Goal: Transaction & Acquisition: Purchase product/service

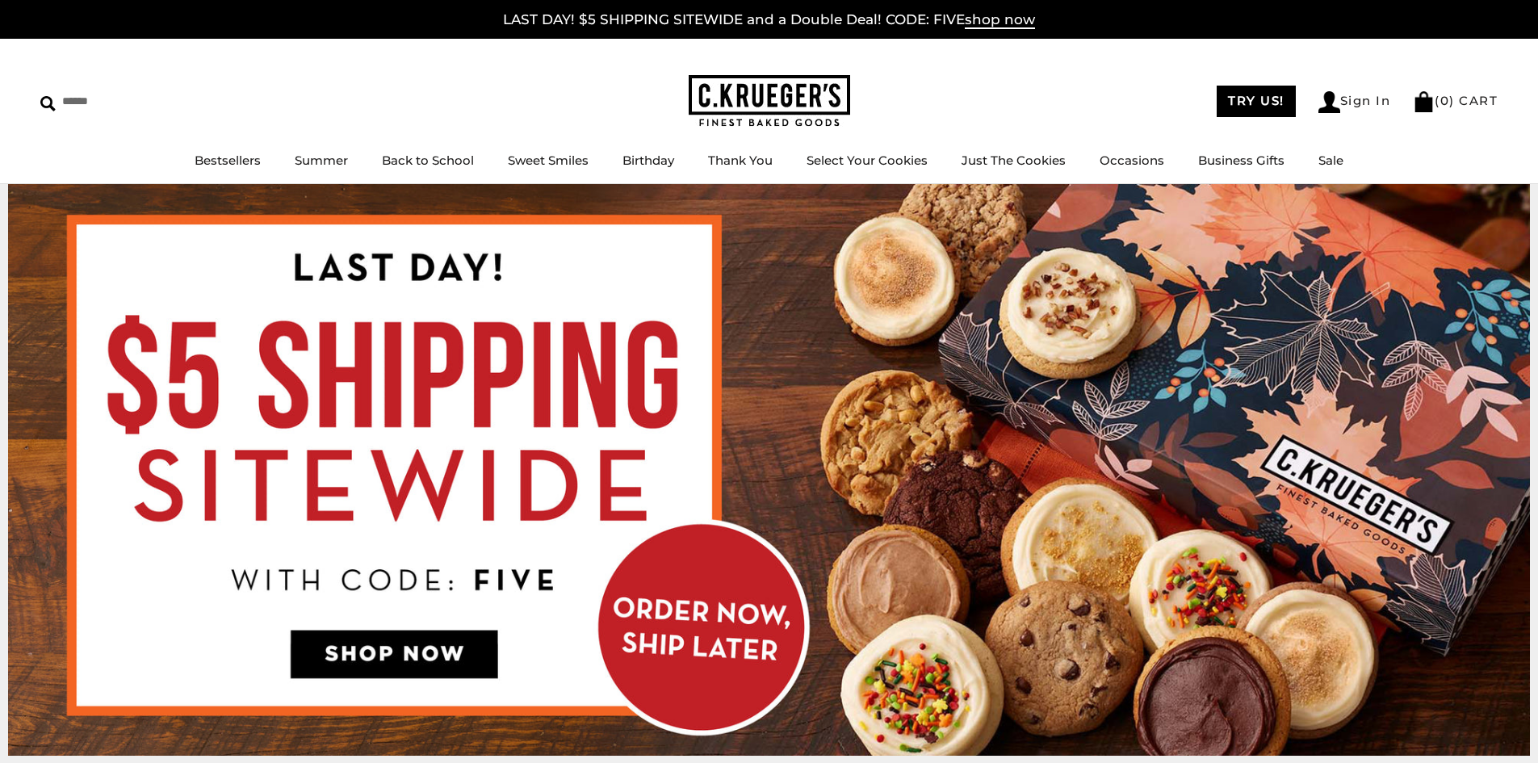
click at [920, 318] on img at bounding box center [769, 470] width 1522 height 572
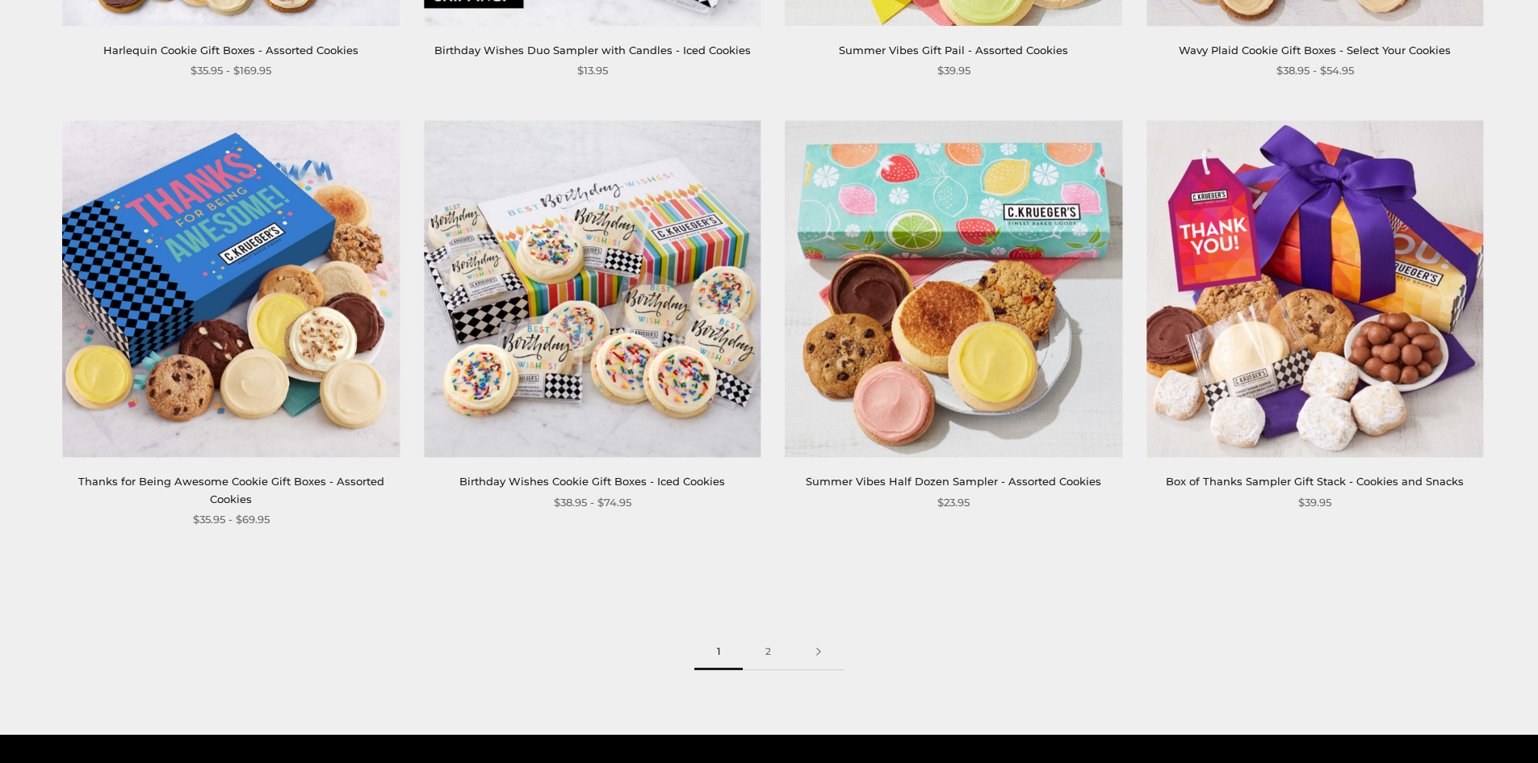
scroll to position [2583, 0]
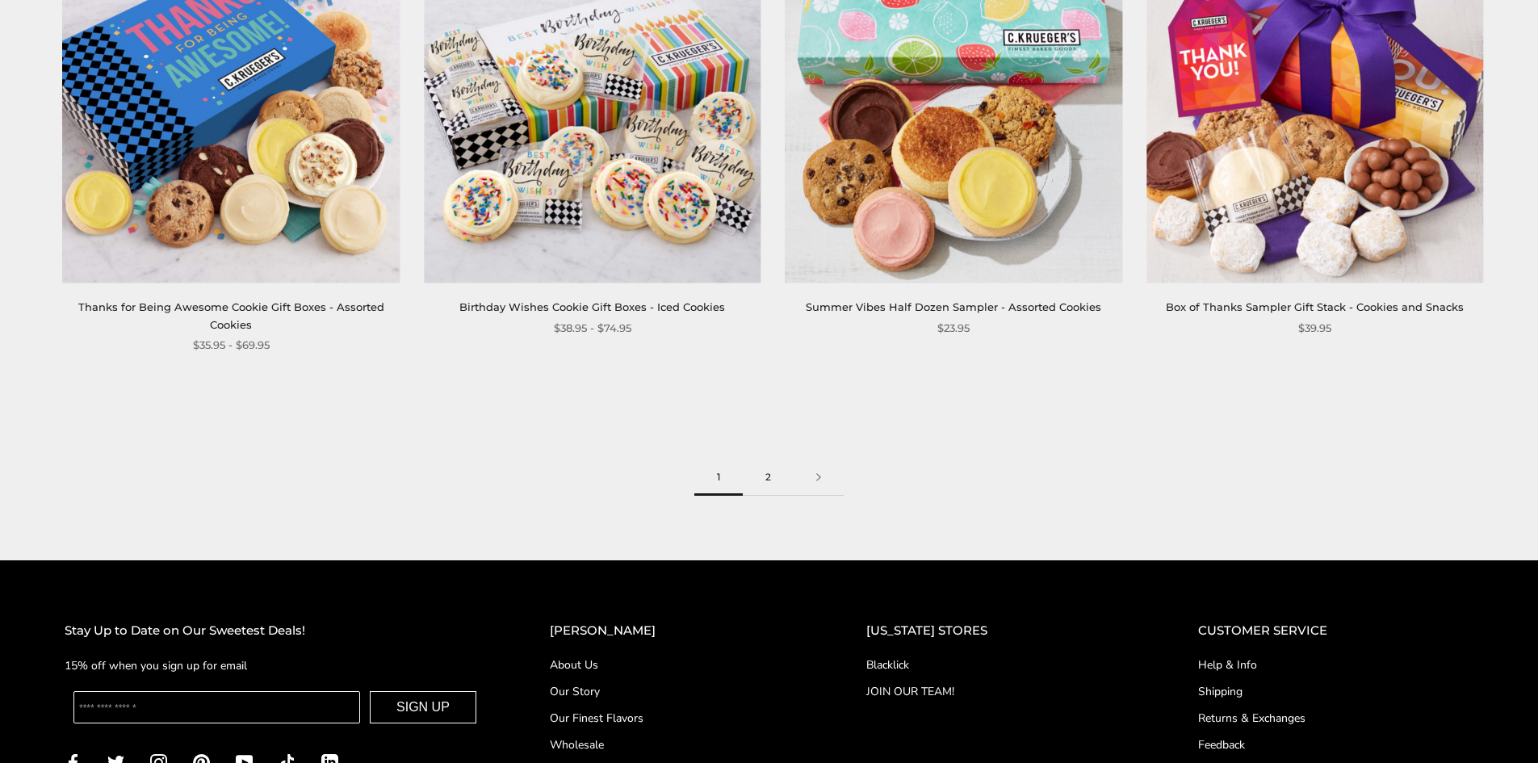
click at [775, 479] on link "2" at bounding box center [768, 477] width 51 height 36
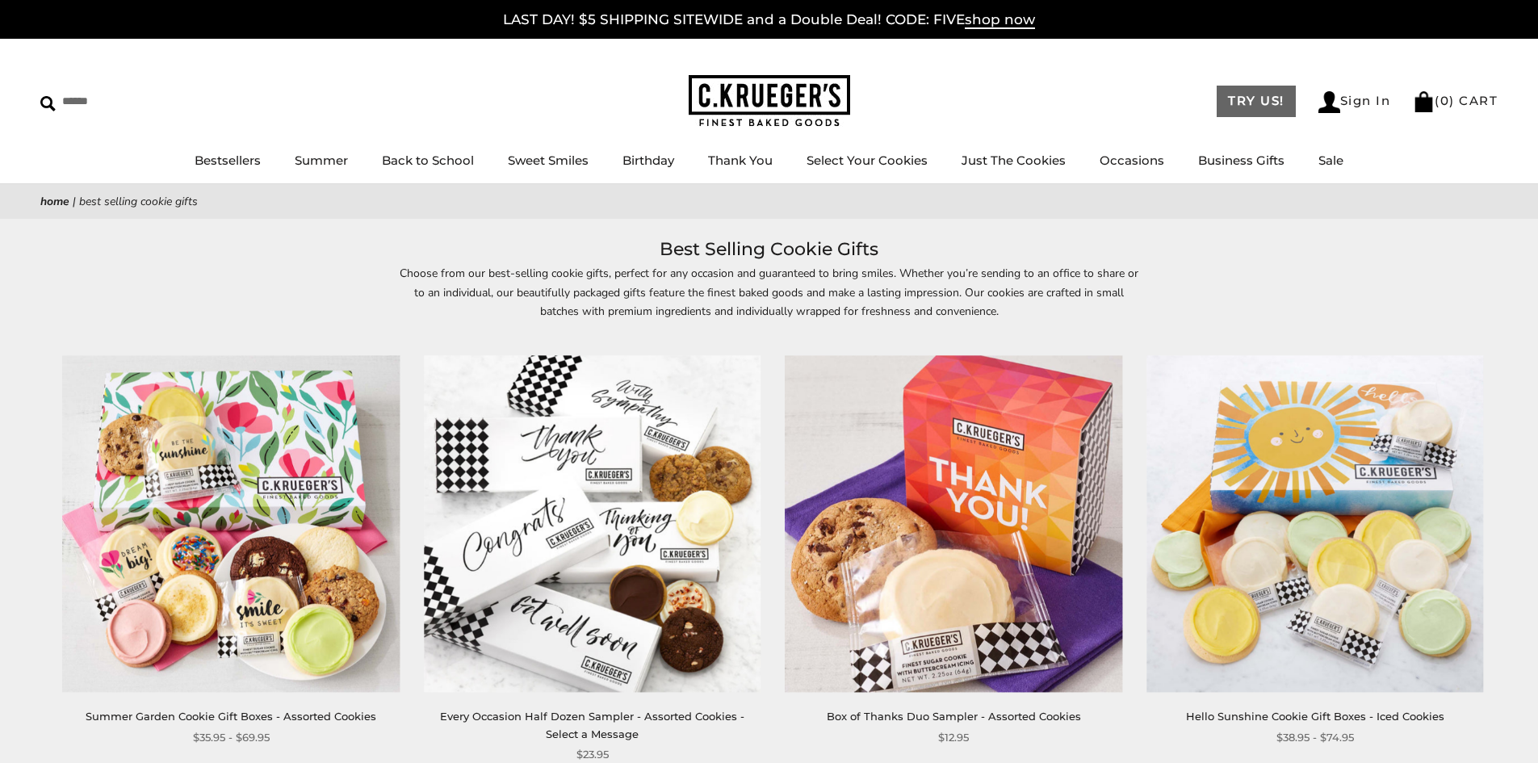
click at [1271, 102] on link "TRY US!" at bounding box center [1256, 101] width 79 height 31
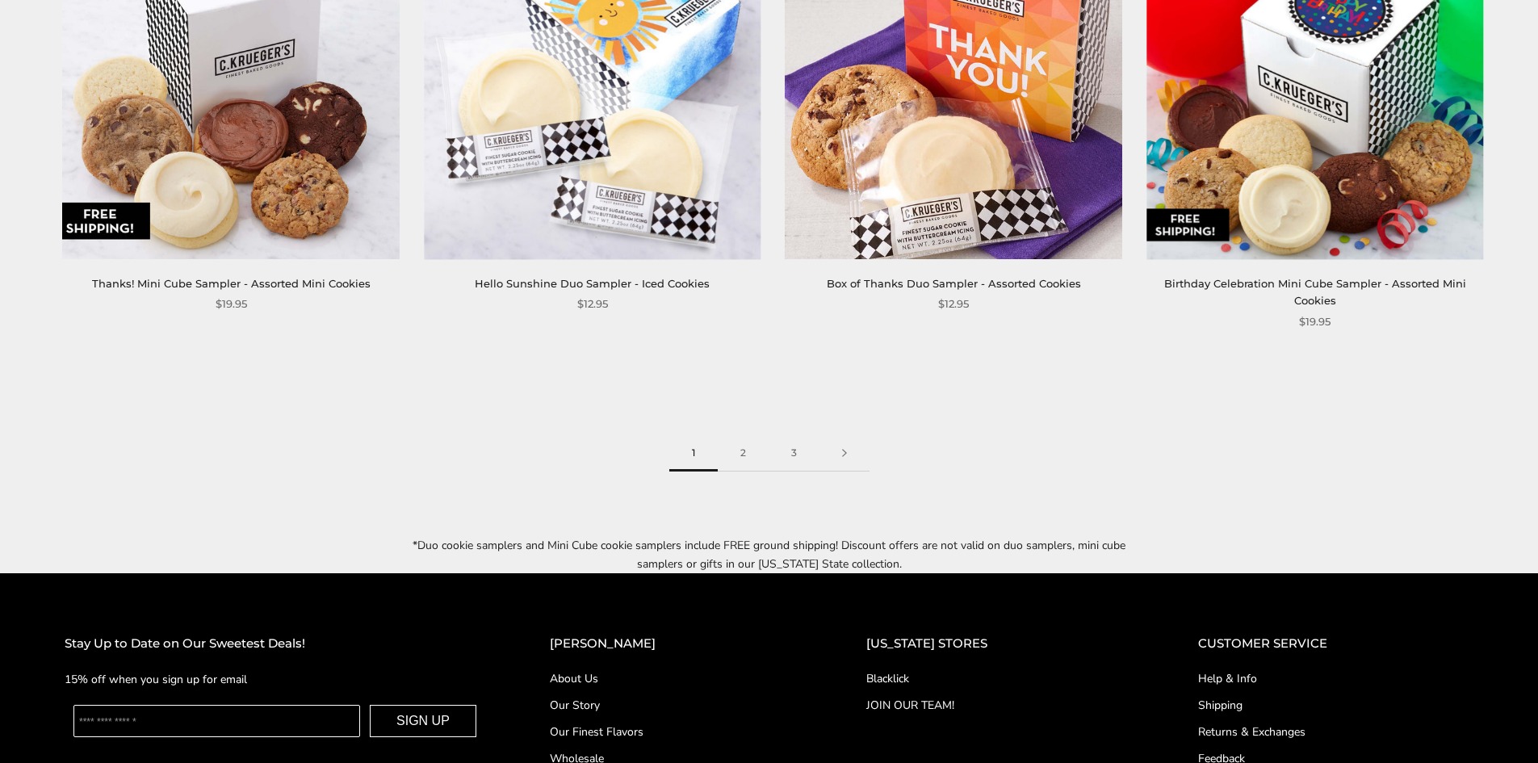
scroll to position [2615, 0]
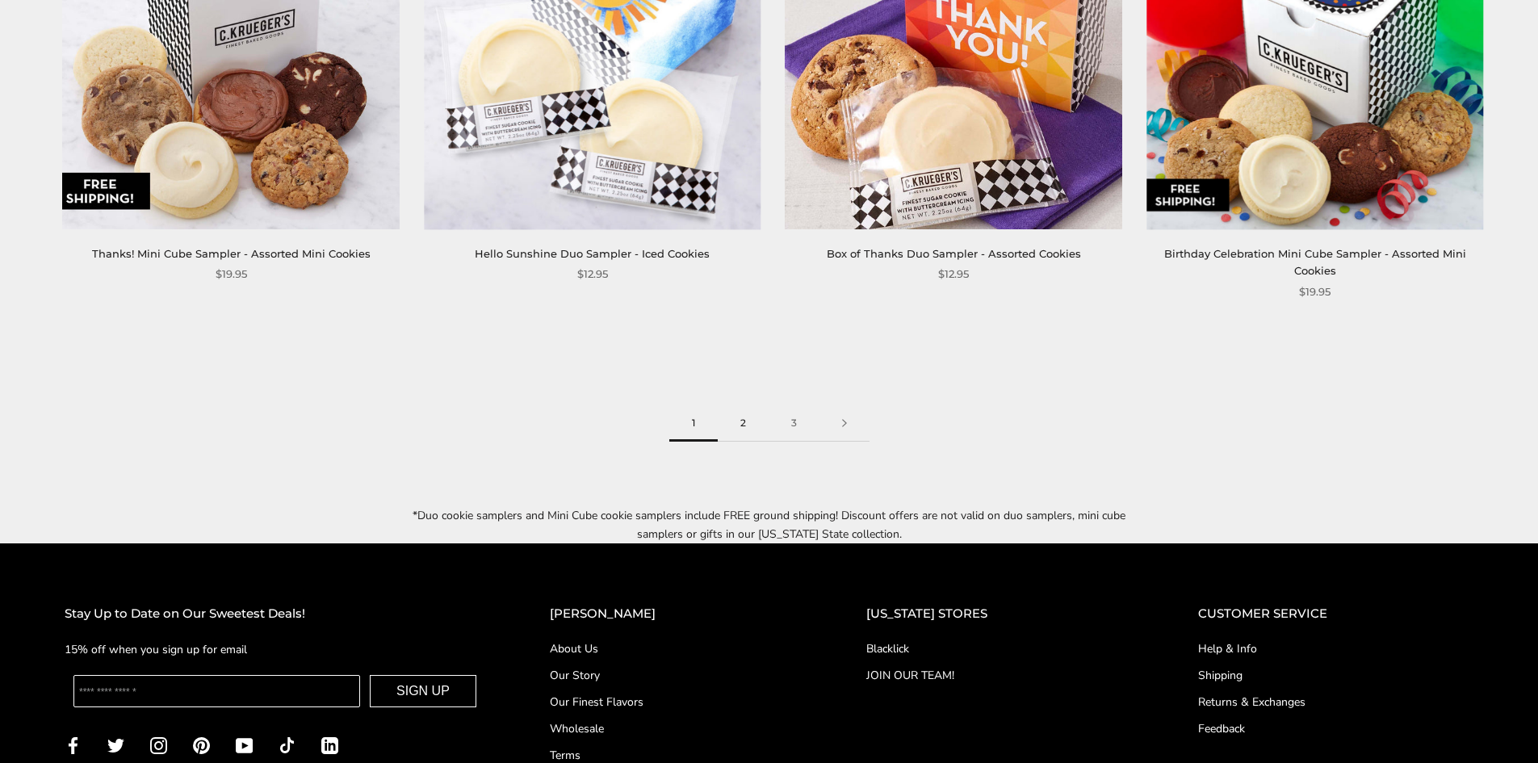
click at [725, 405] on link "2" at bounding box center [743, 423] width 51 height 36
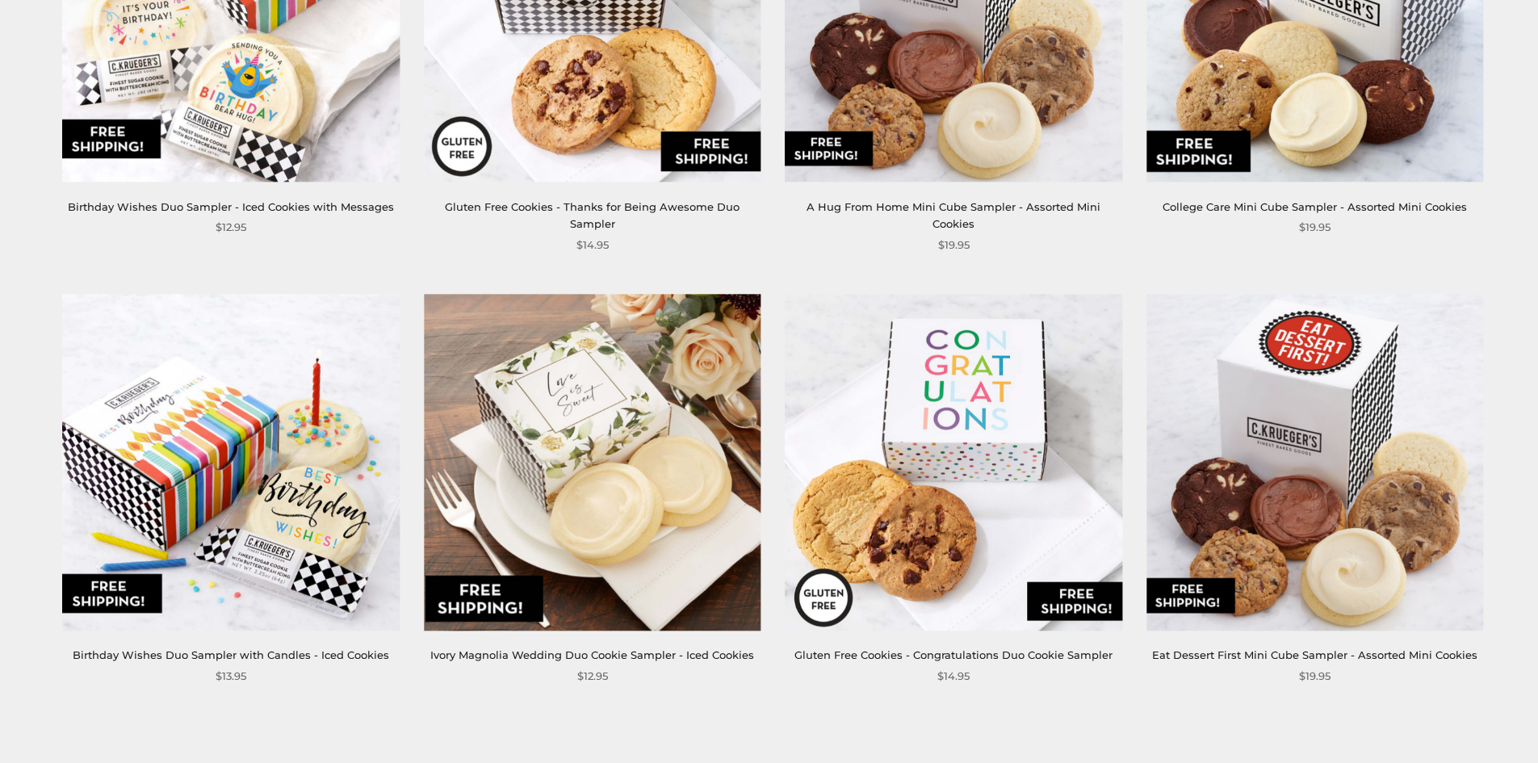
scroll to position [2325, 0]
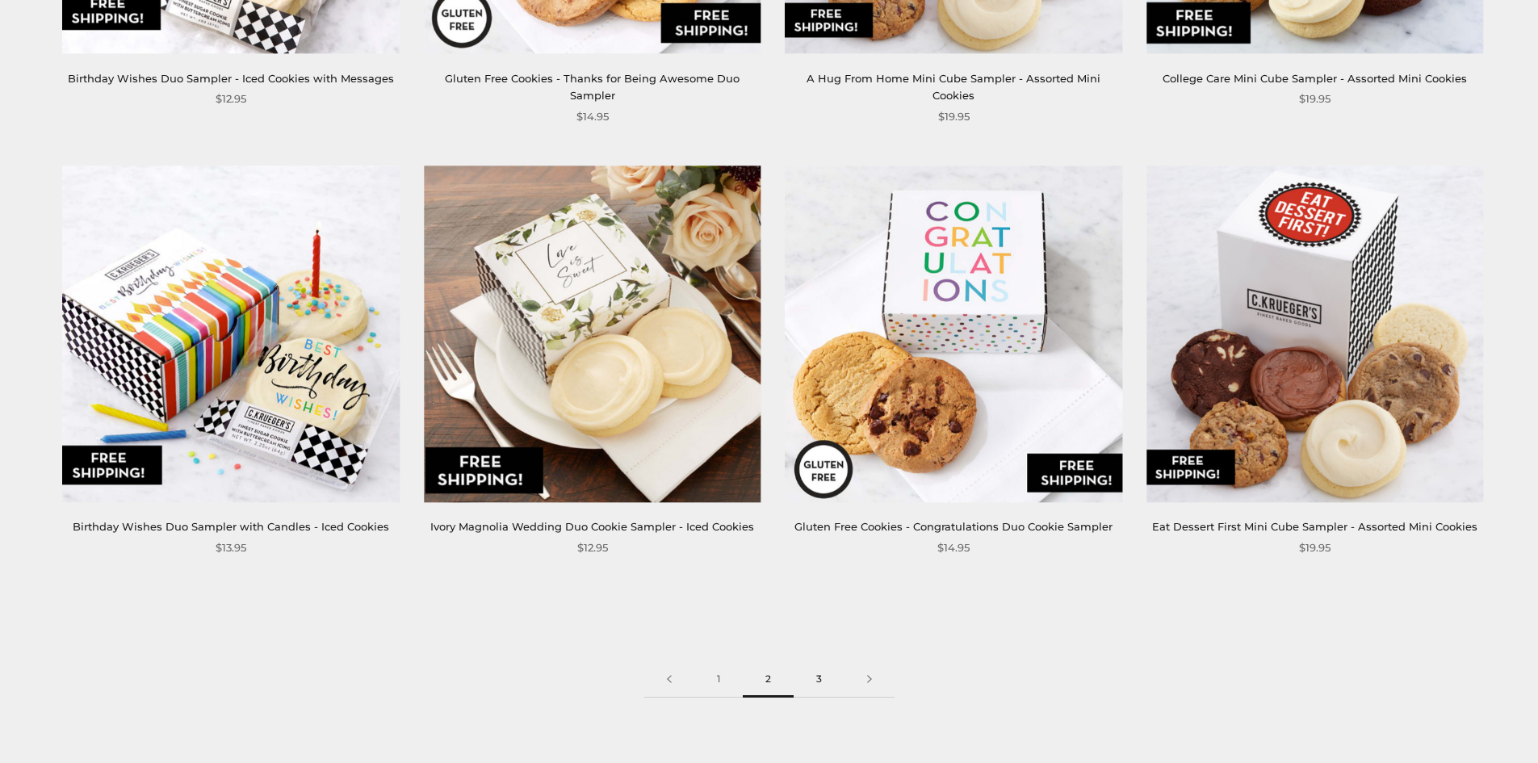
click at [826, 665] on link "3" at bounding box center [819, 679] width 51 height 36
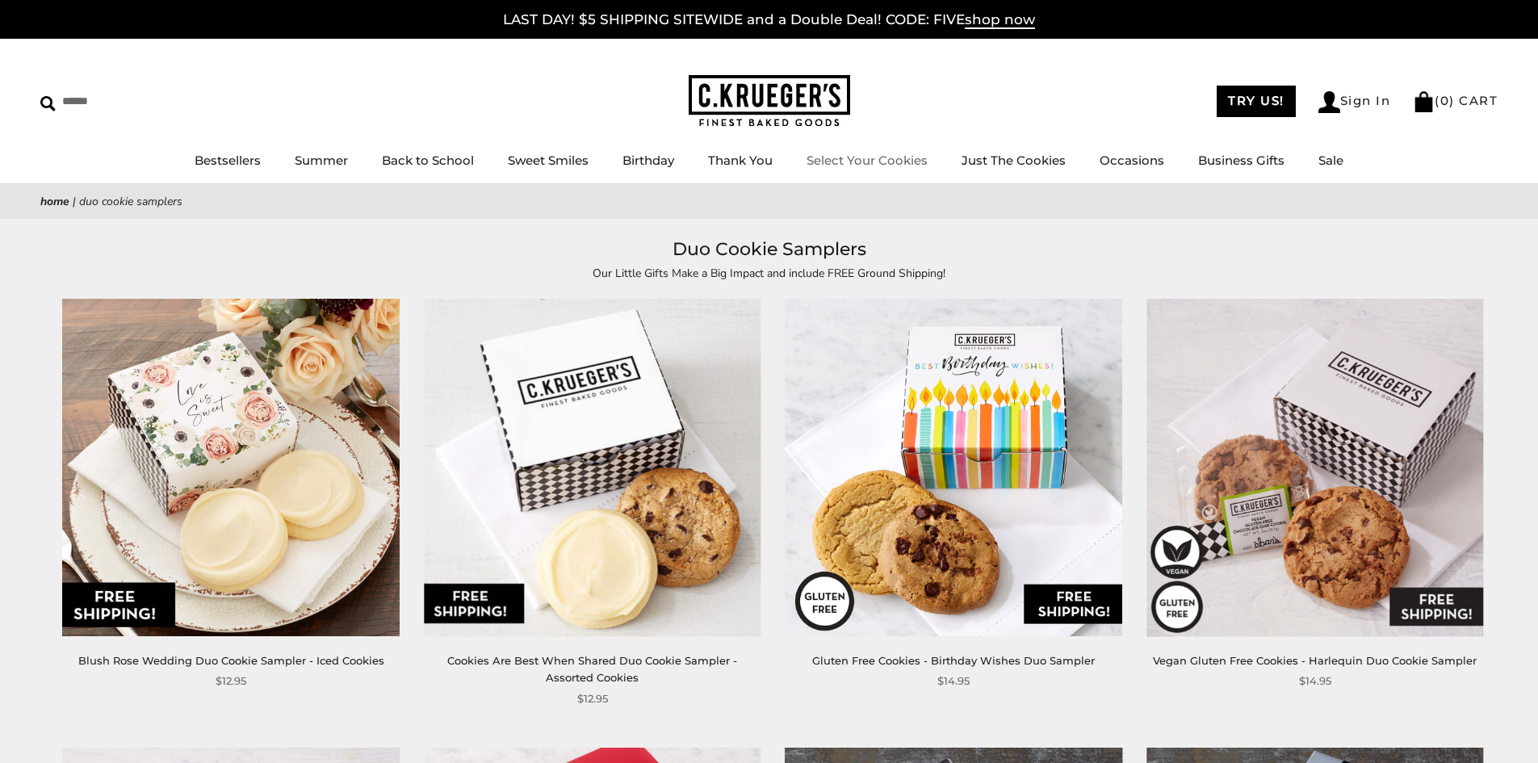
click at [888, 161] on link "Select Your Cookies" at bounding box center [866, 160] width 121 height 15
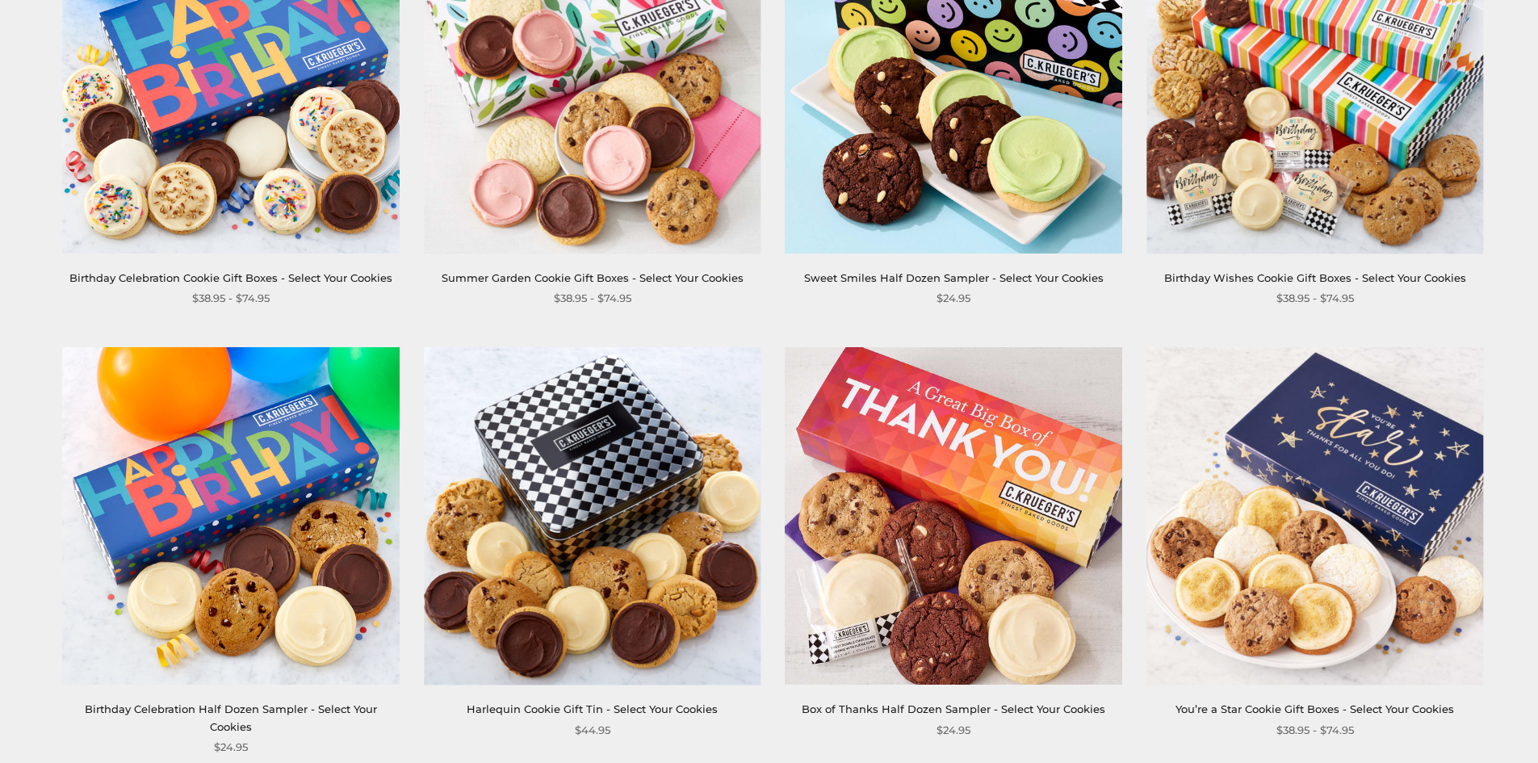
scroll to position [872, 0]
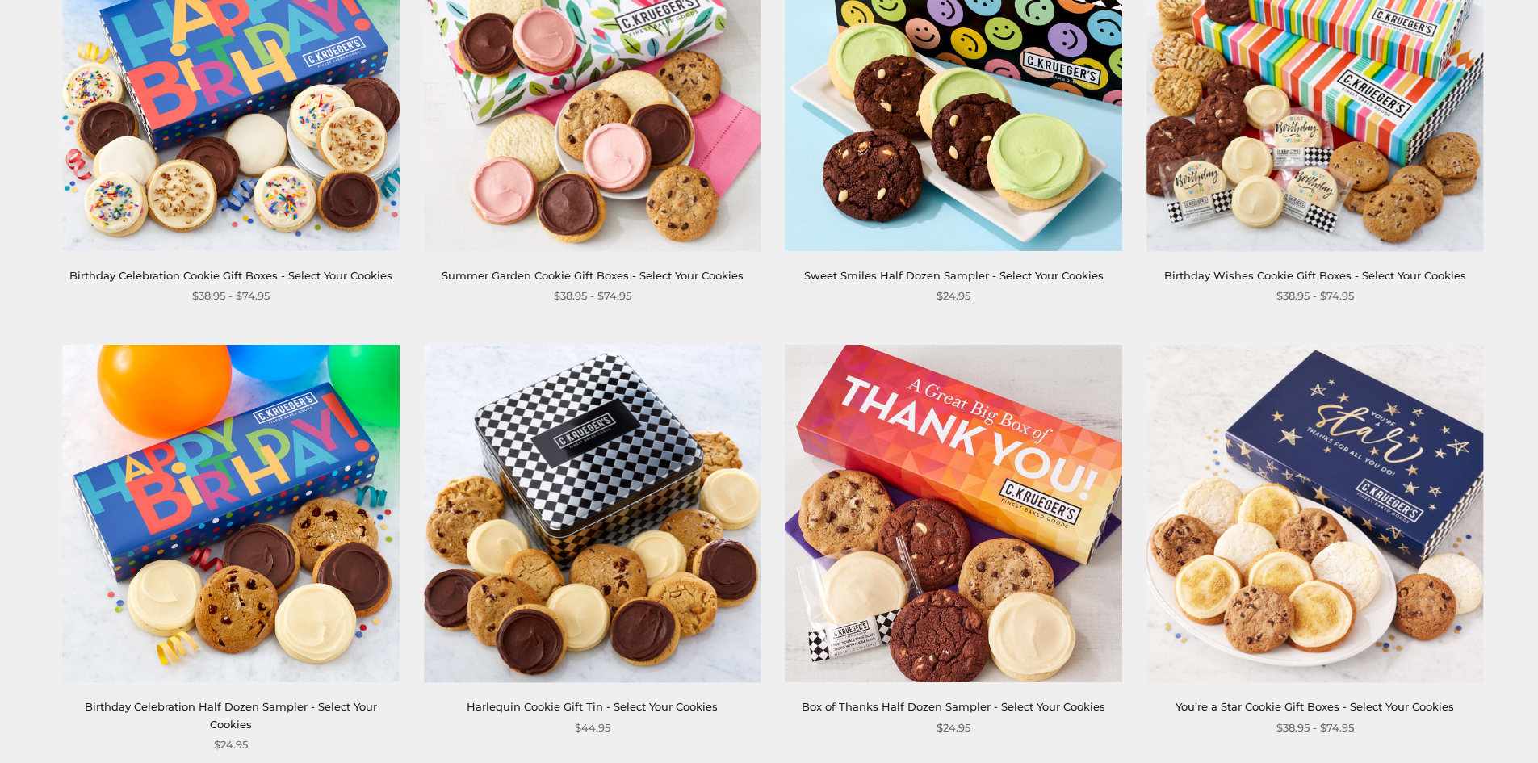
click at [862, 108] on img at bounding box center [953, 82] width 337 height 337
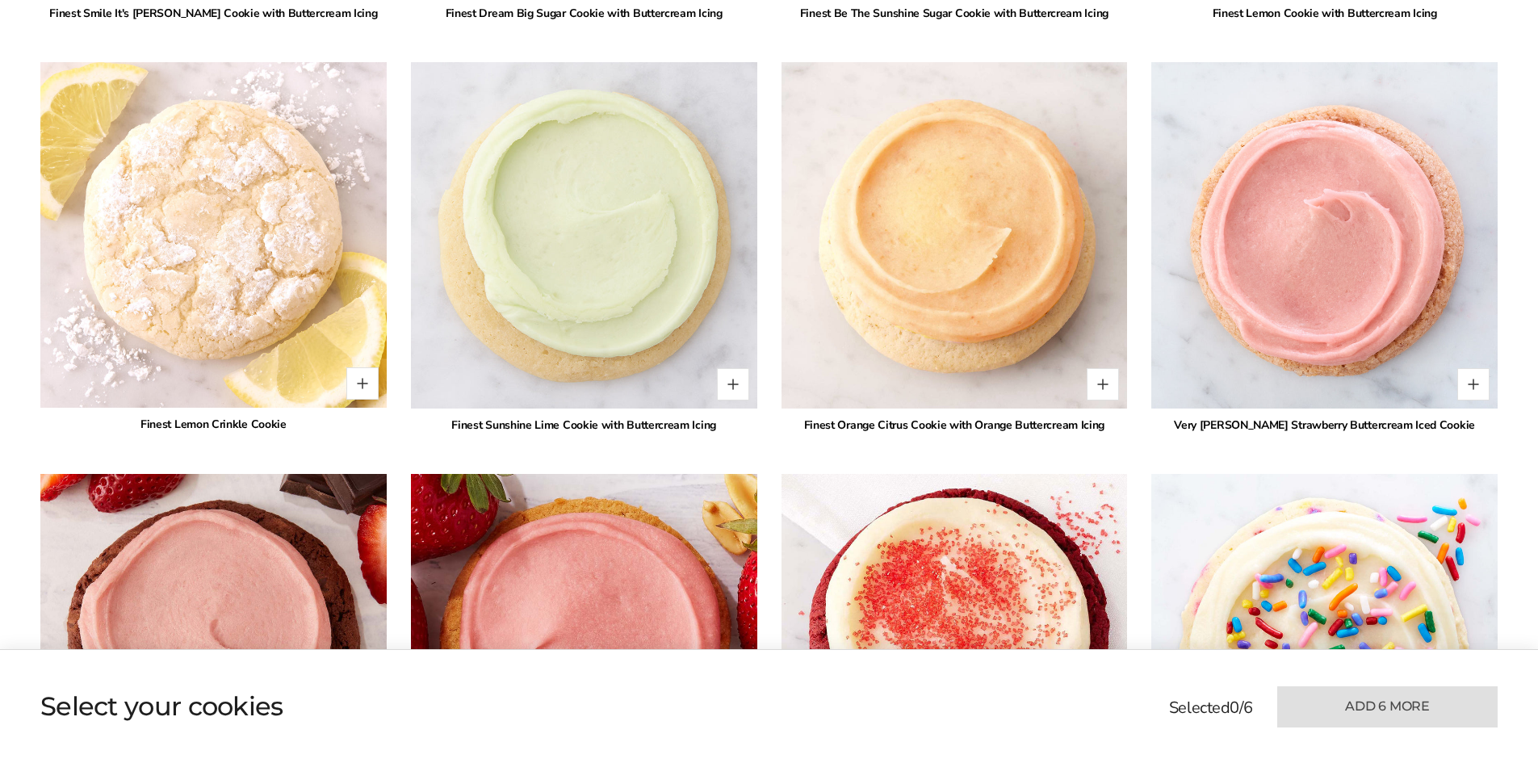
scroll to position [1421, 0]
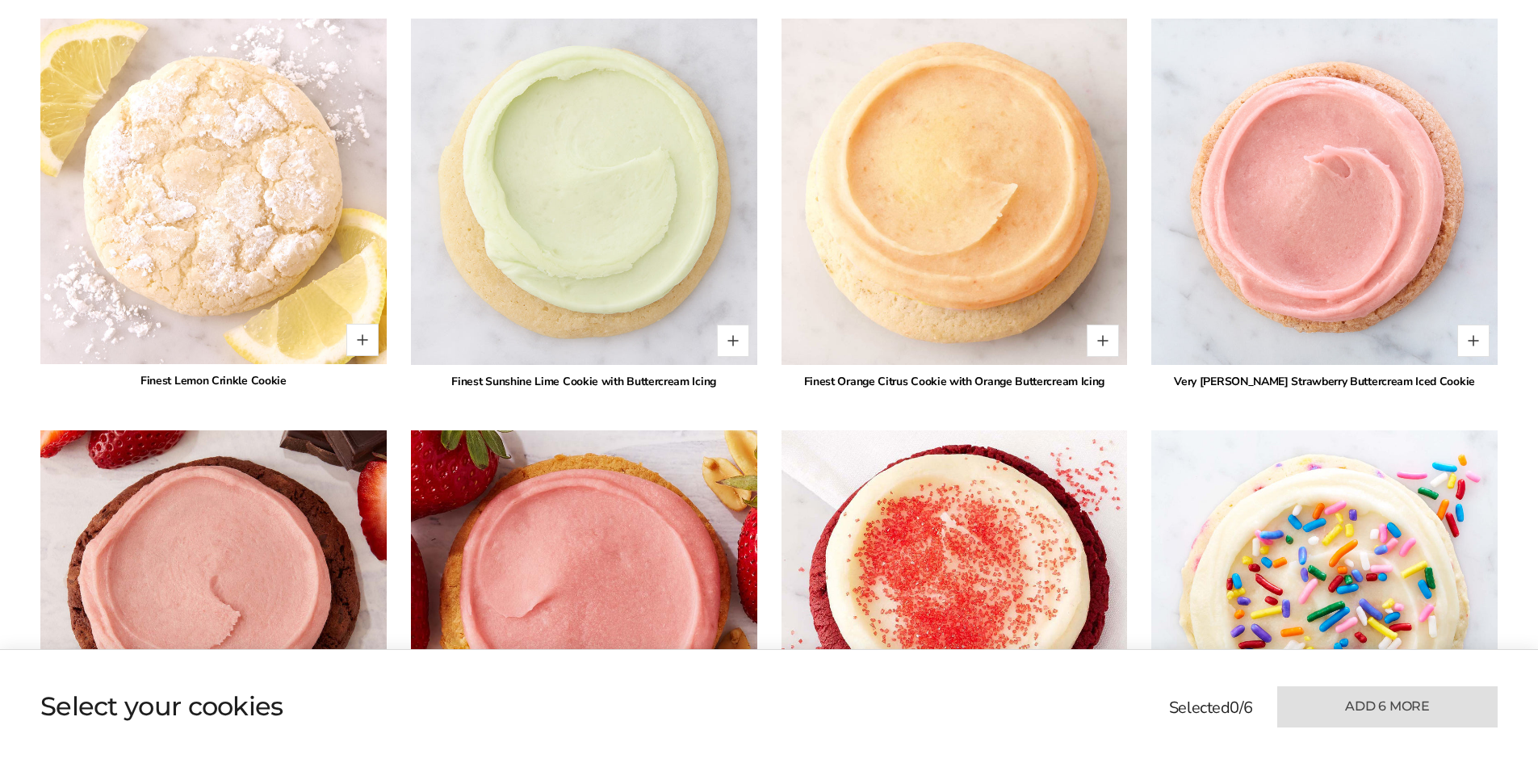
click at [1116, 360] on img at bounding box center [954, 191] width 381 height 381
click at [1111, 341] on button "Quantity button plus" at bounding box center [1103, 341] width 32 height 32
type input "*"
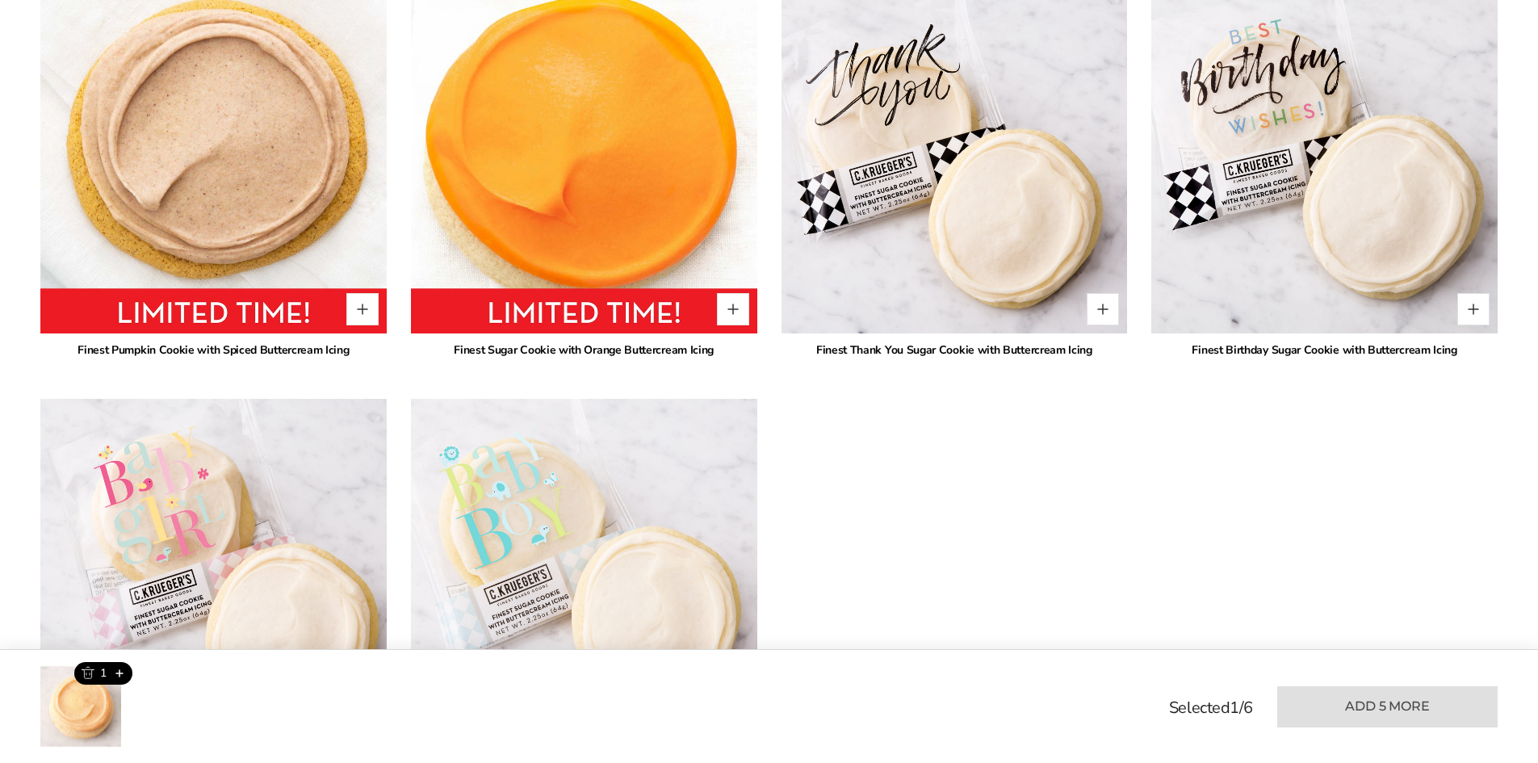
scroll to position [3810, 0]
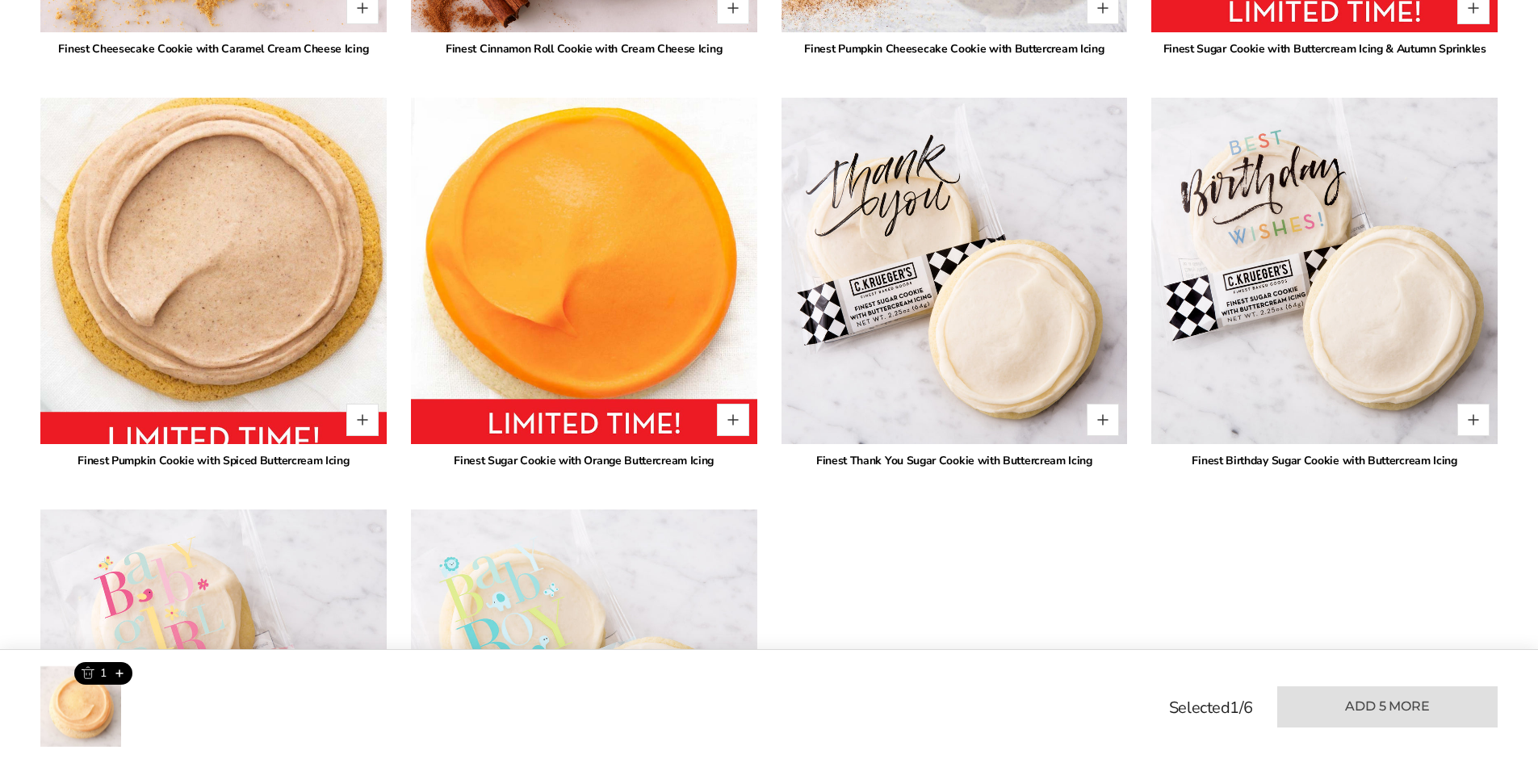
click at [344, 433] on div "*" at bounding box center [330, 420] width 95 height 32
click at [352, 425] on button "Quantity button plus" at bounding box center [362, 420] width 32 height 32
type input "*"
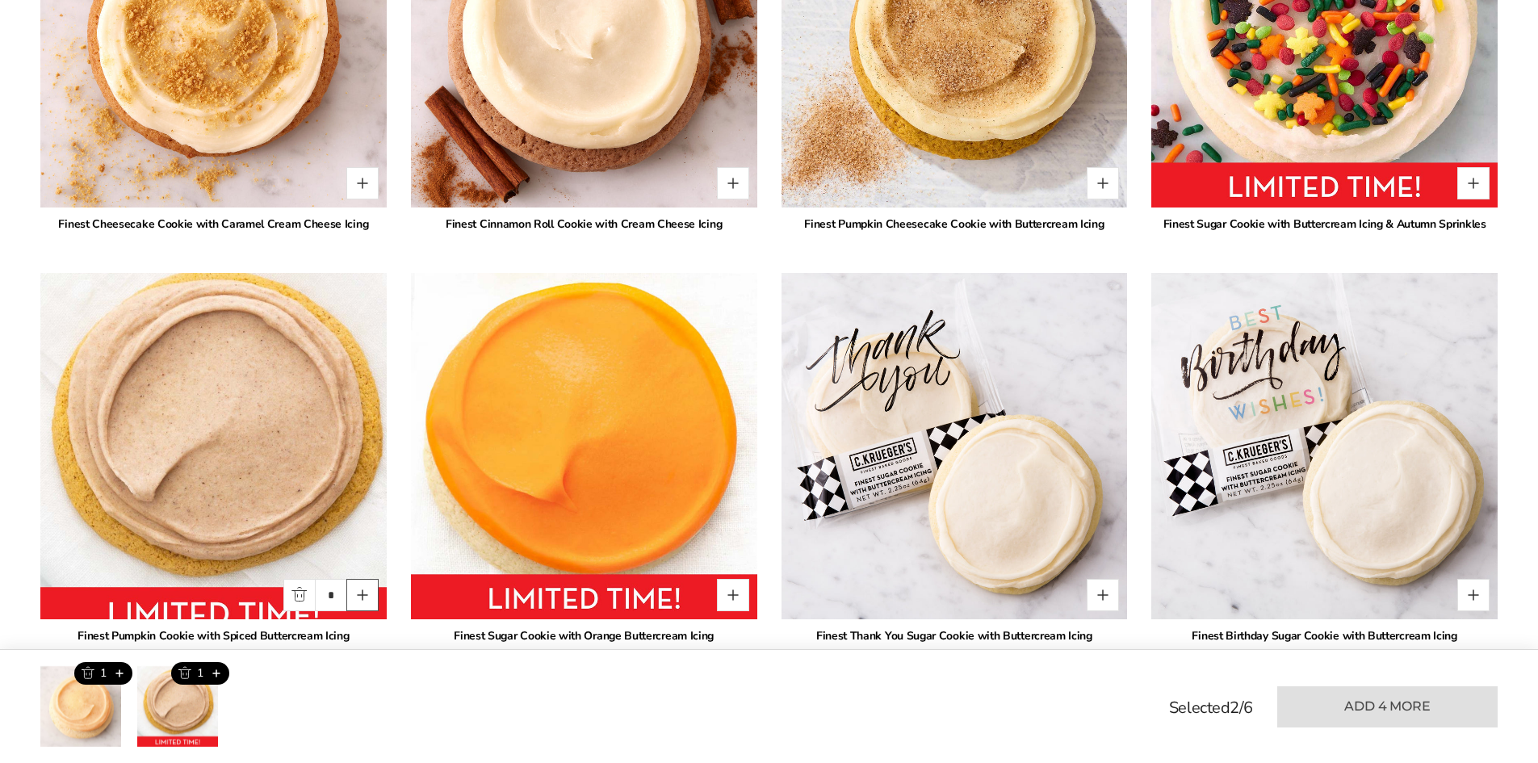
scroll to position [3455, 0]
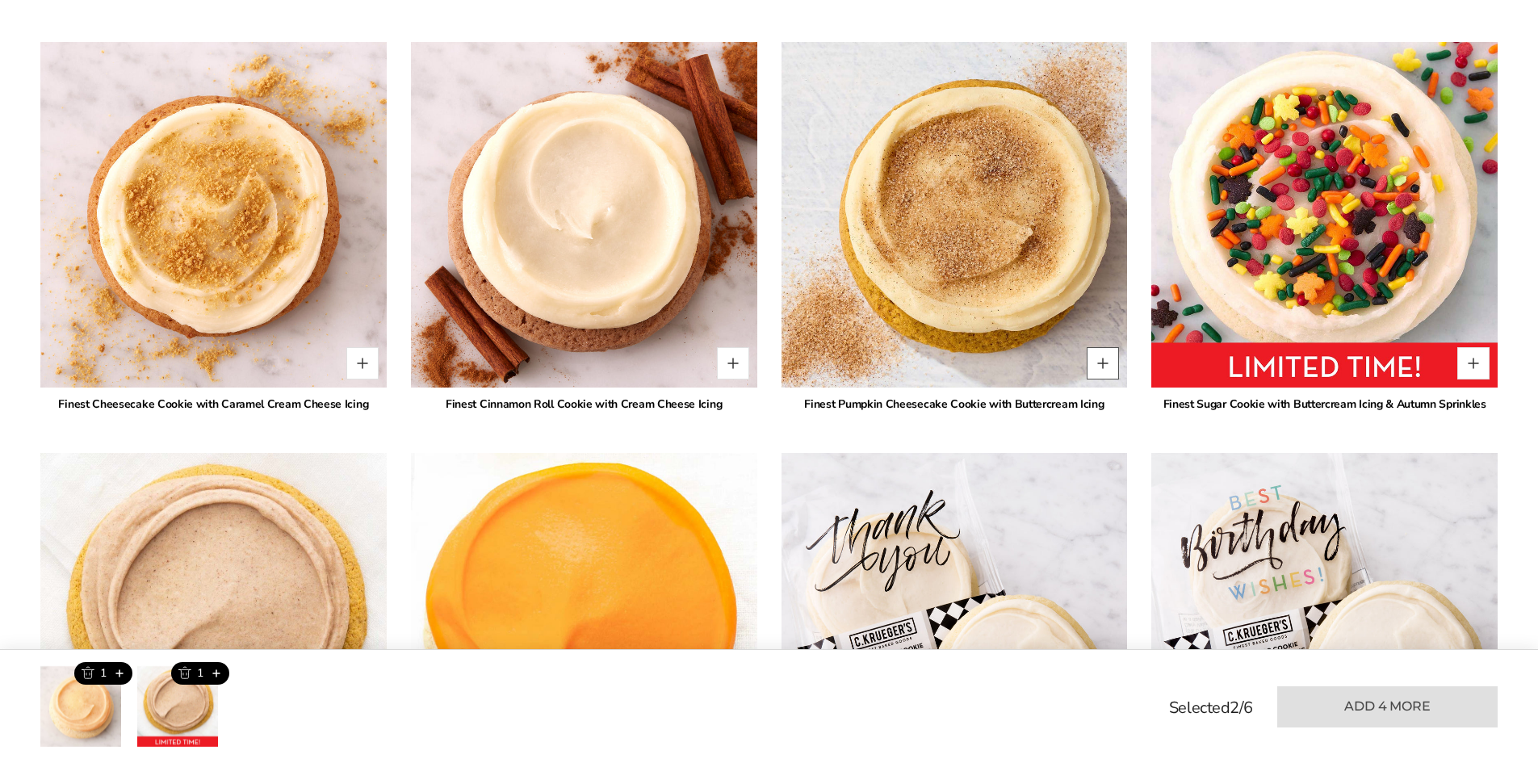
click at [1106, 366] on button "Quantity button plus" at bounding box center [1103, 363] width 32 height 32
type input "*"
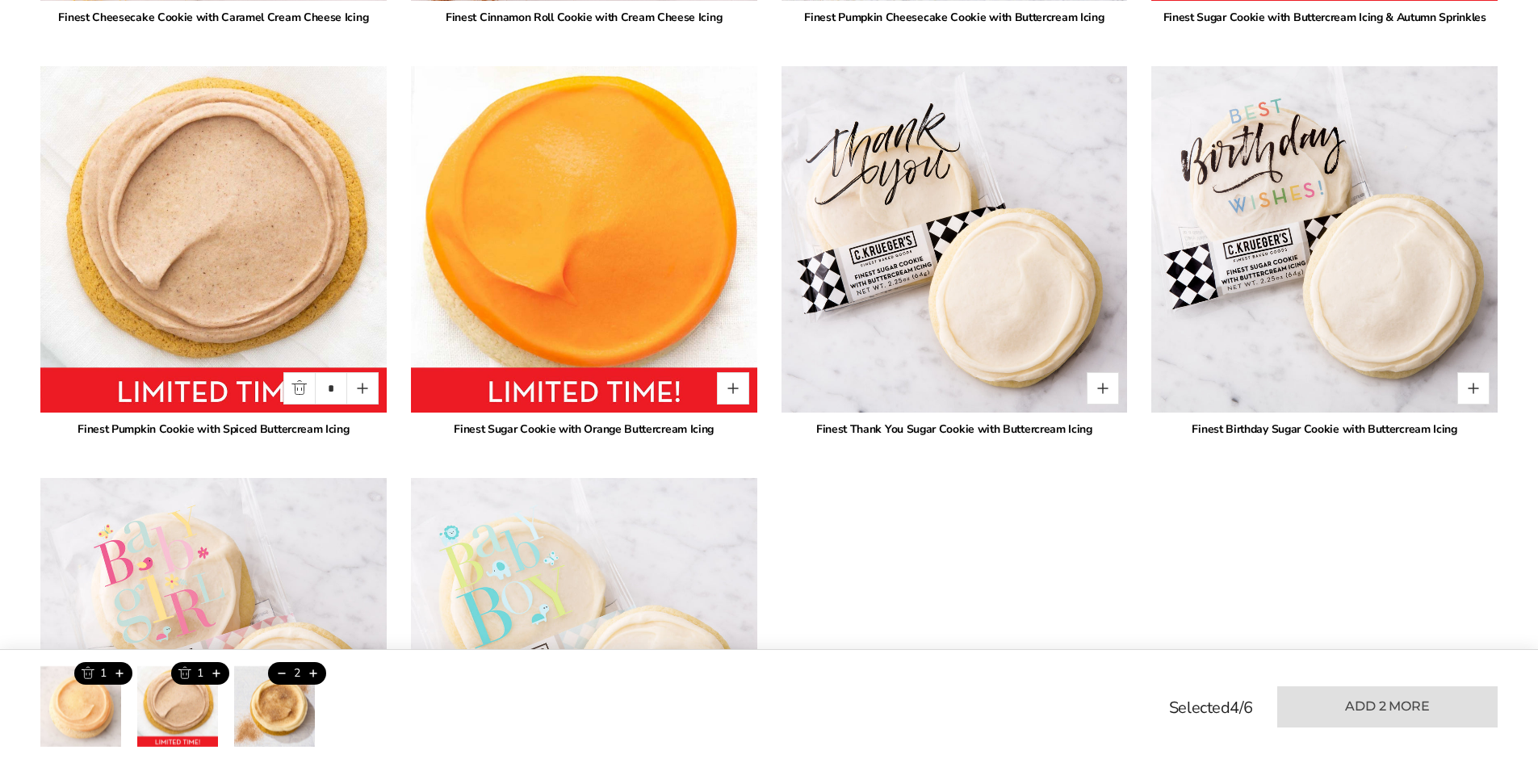
scroll to position [3842, 0]
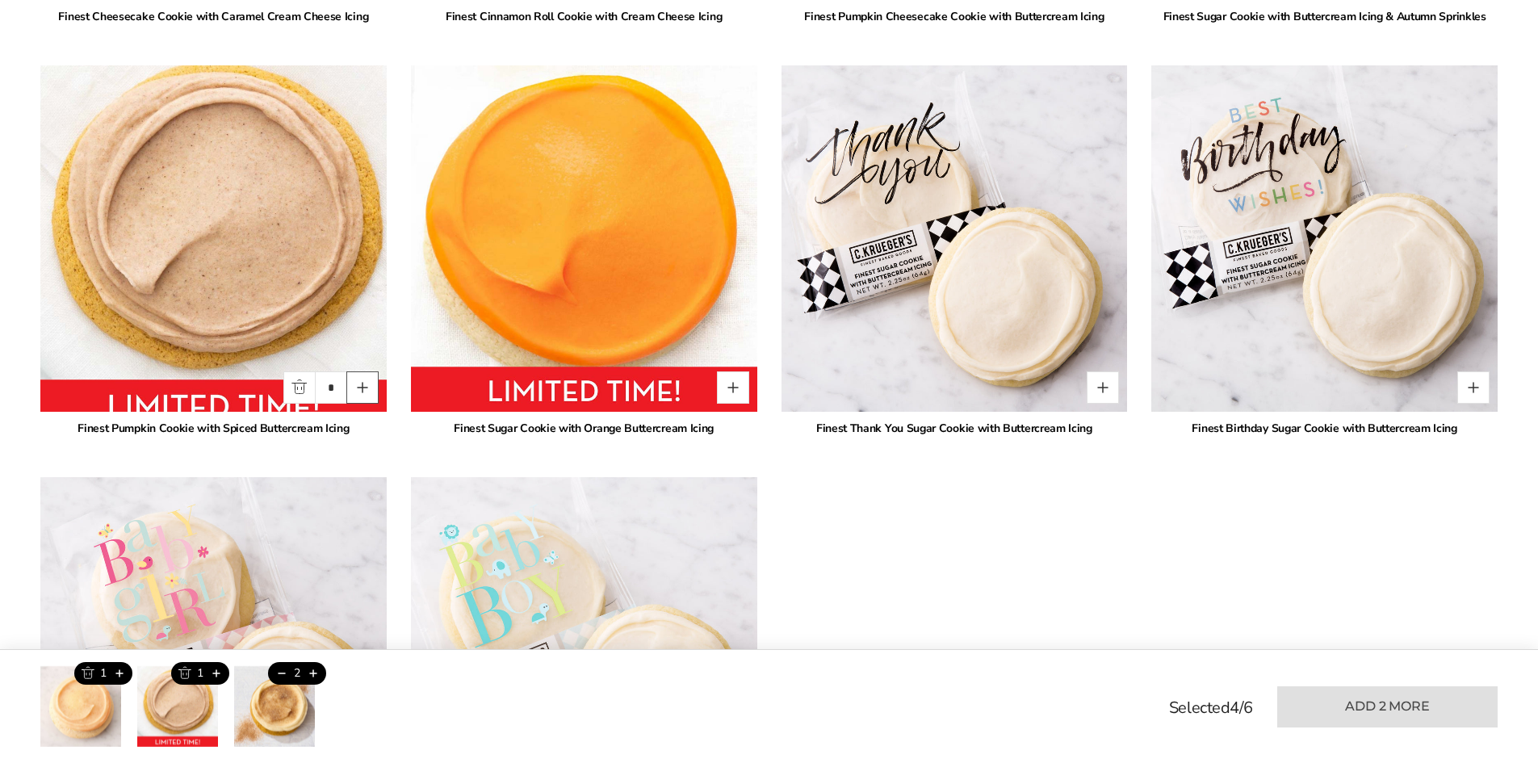
click at [354, 390] on button "Quantity button plus" at bounding box center [362, 387] width 32 height 32
type input "*"
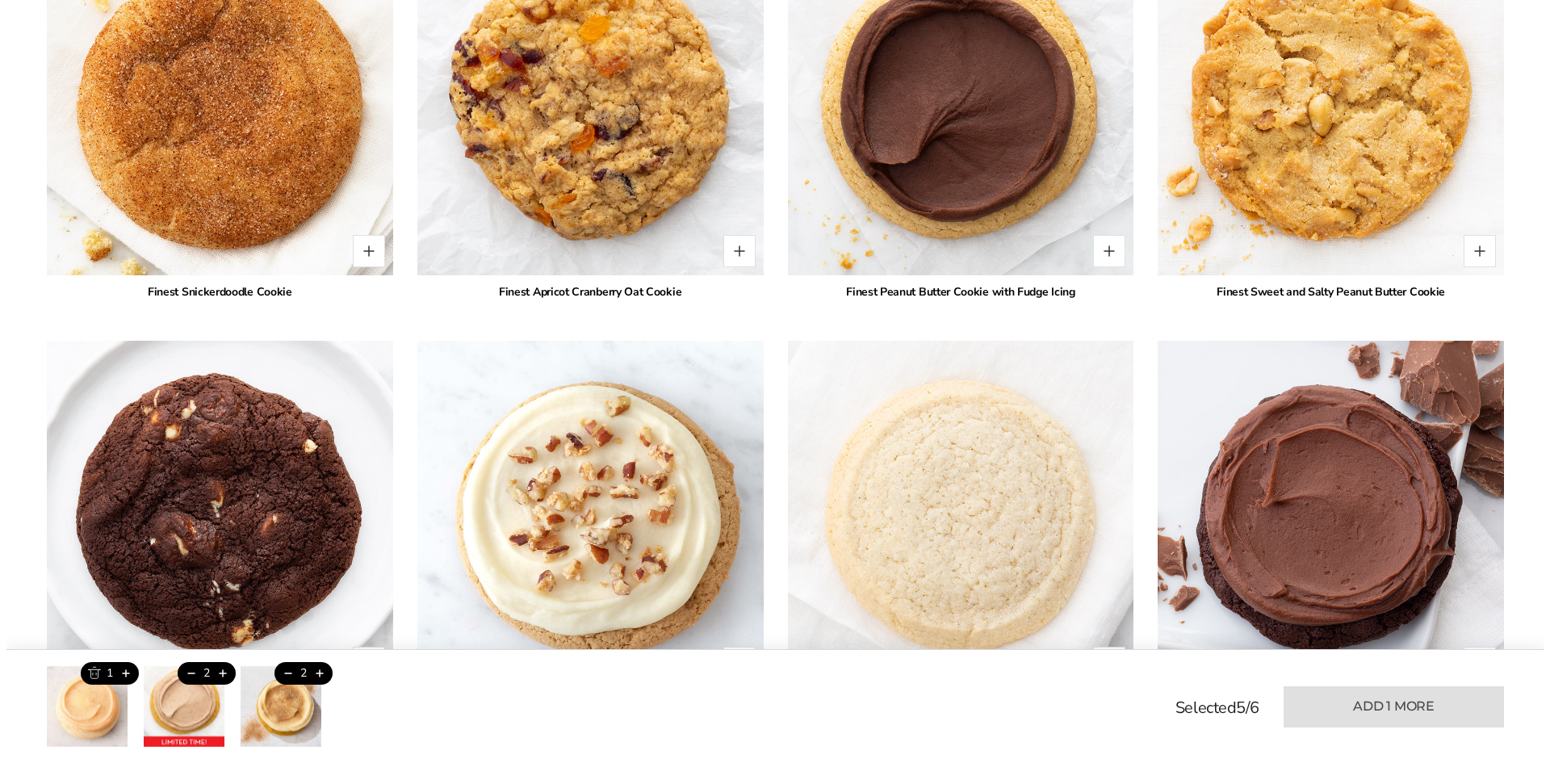
scroll to position [2712, 0]
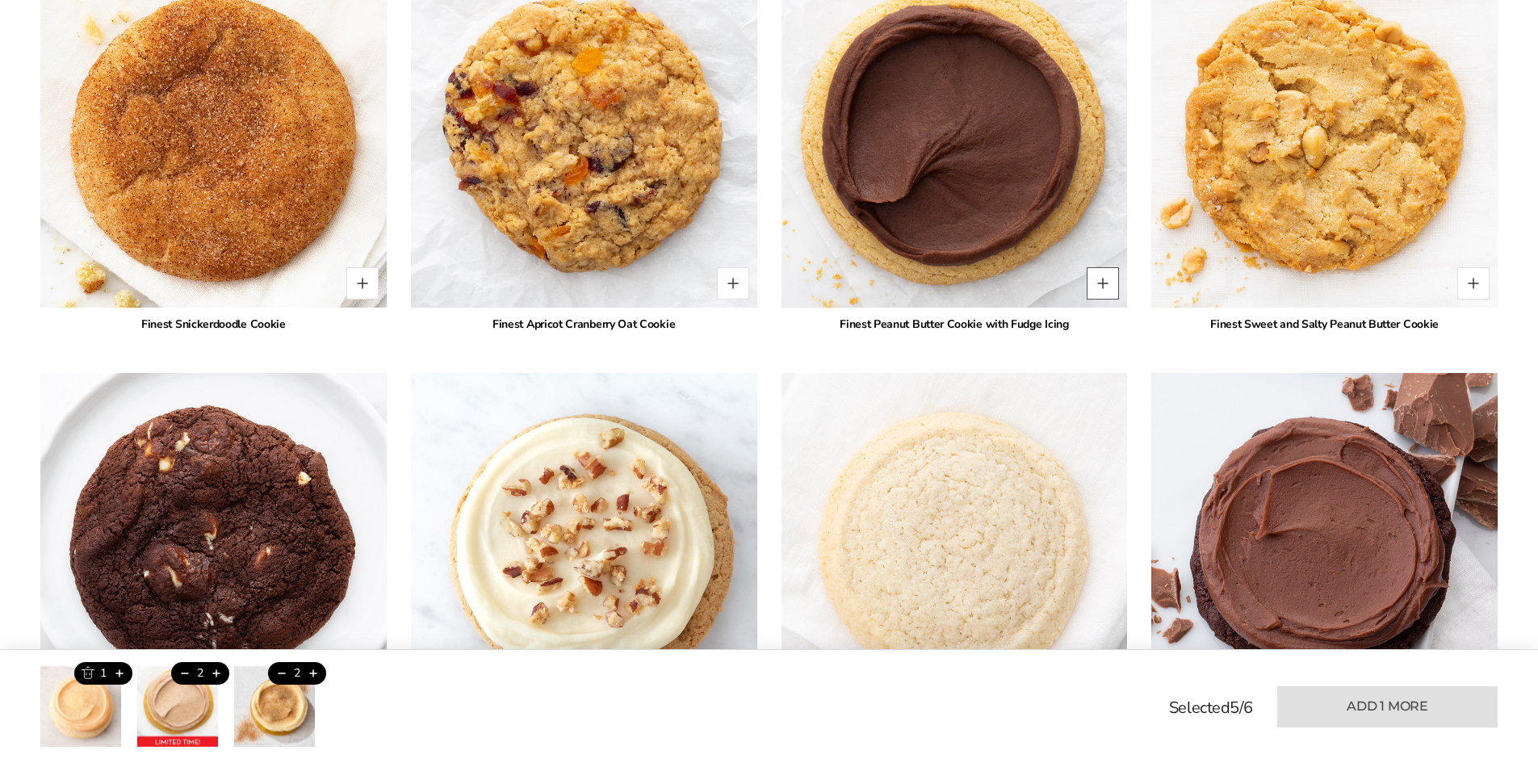
click at [1106, 286] on button "Quantity button plus" at bounding box center [1103, 283] width 32 height 32
type input "*"
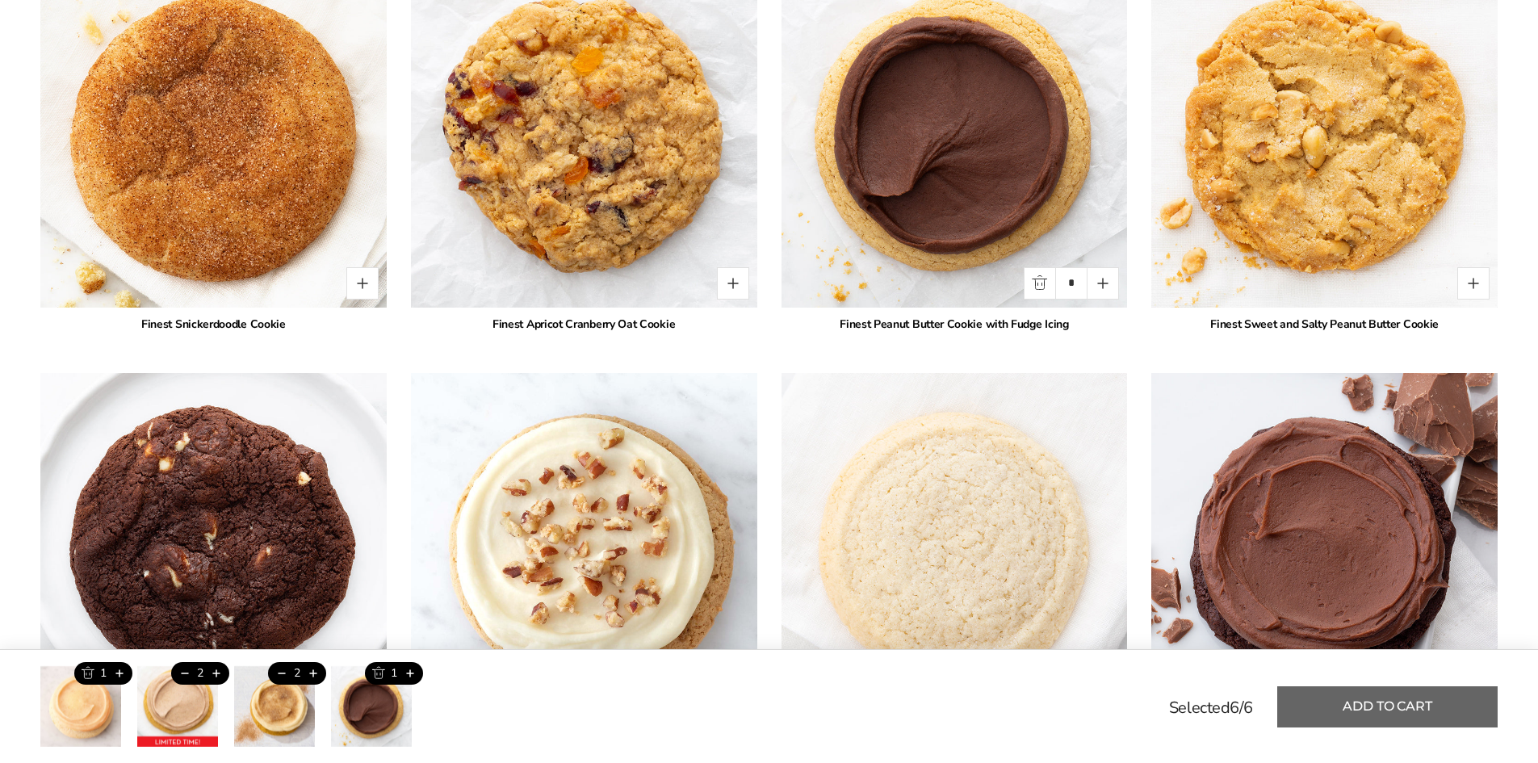
click at [1324, 707] on button "Add to cart" at bounding box center [1387, 706] width 220 height 41
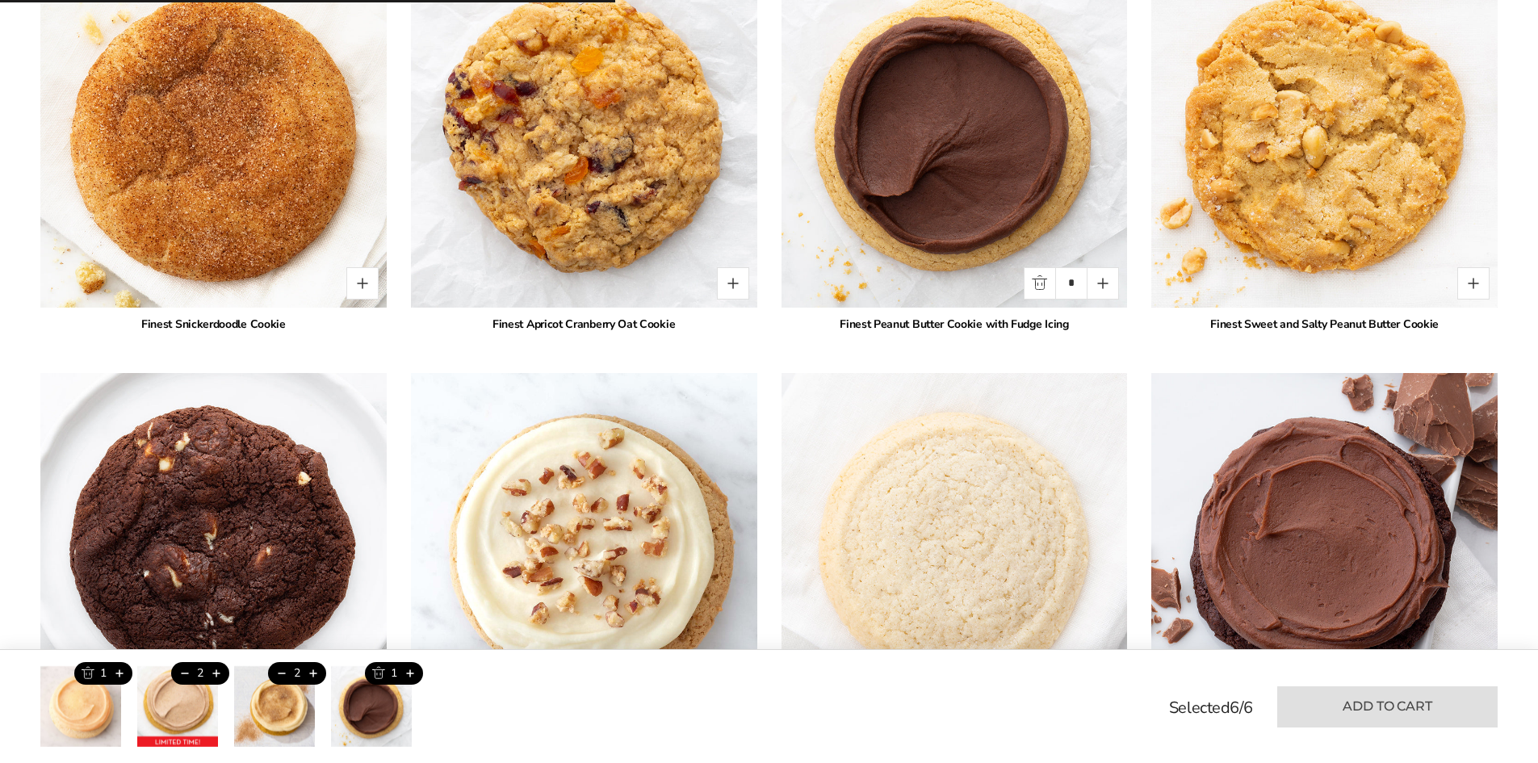
type input "*"
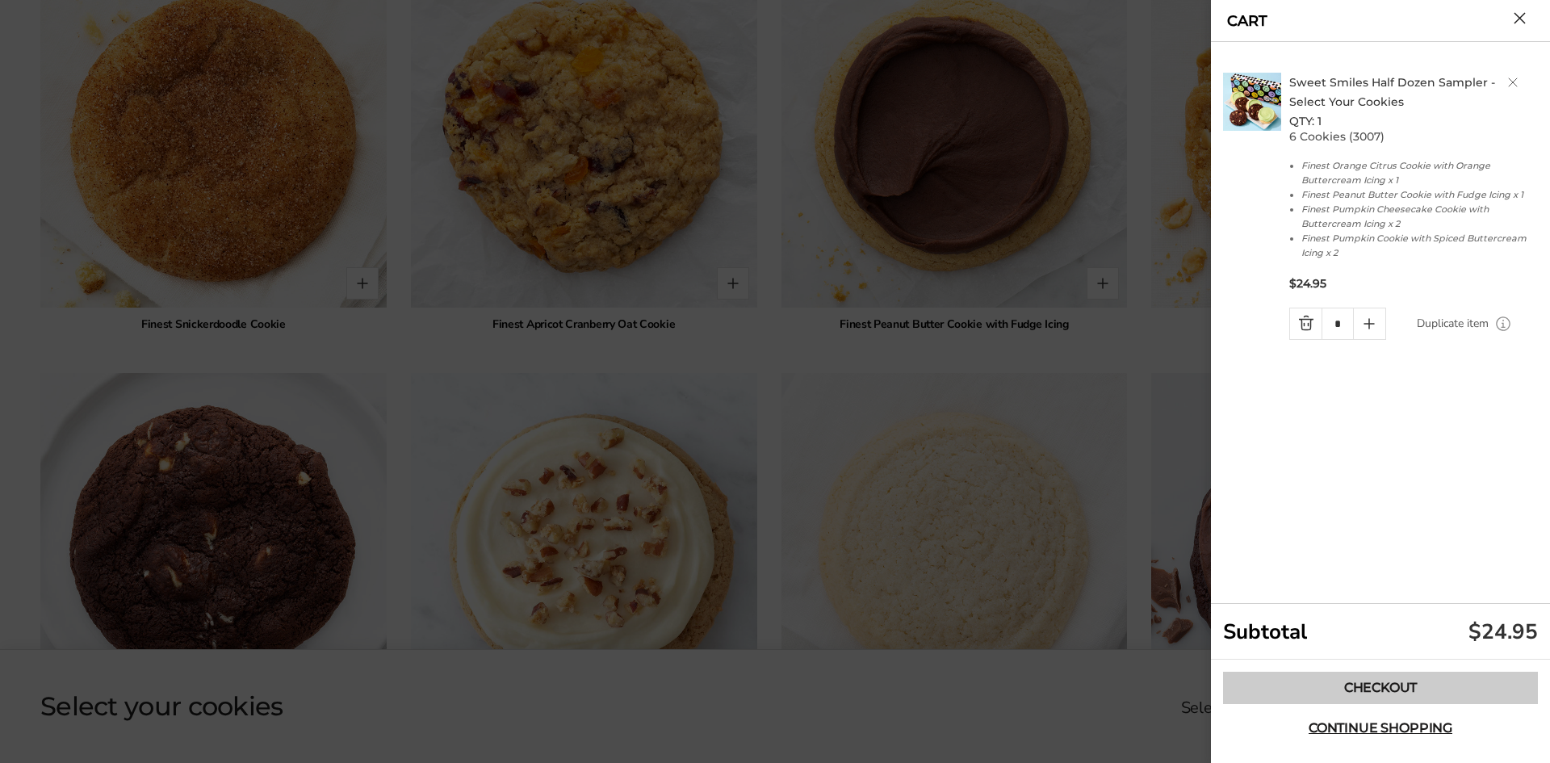
click at [1313, 699] on link "Checkout" at bounding box center [1380, 688] width 315 height 32
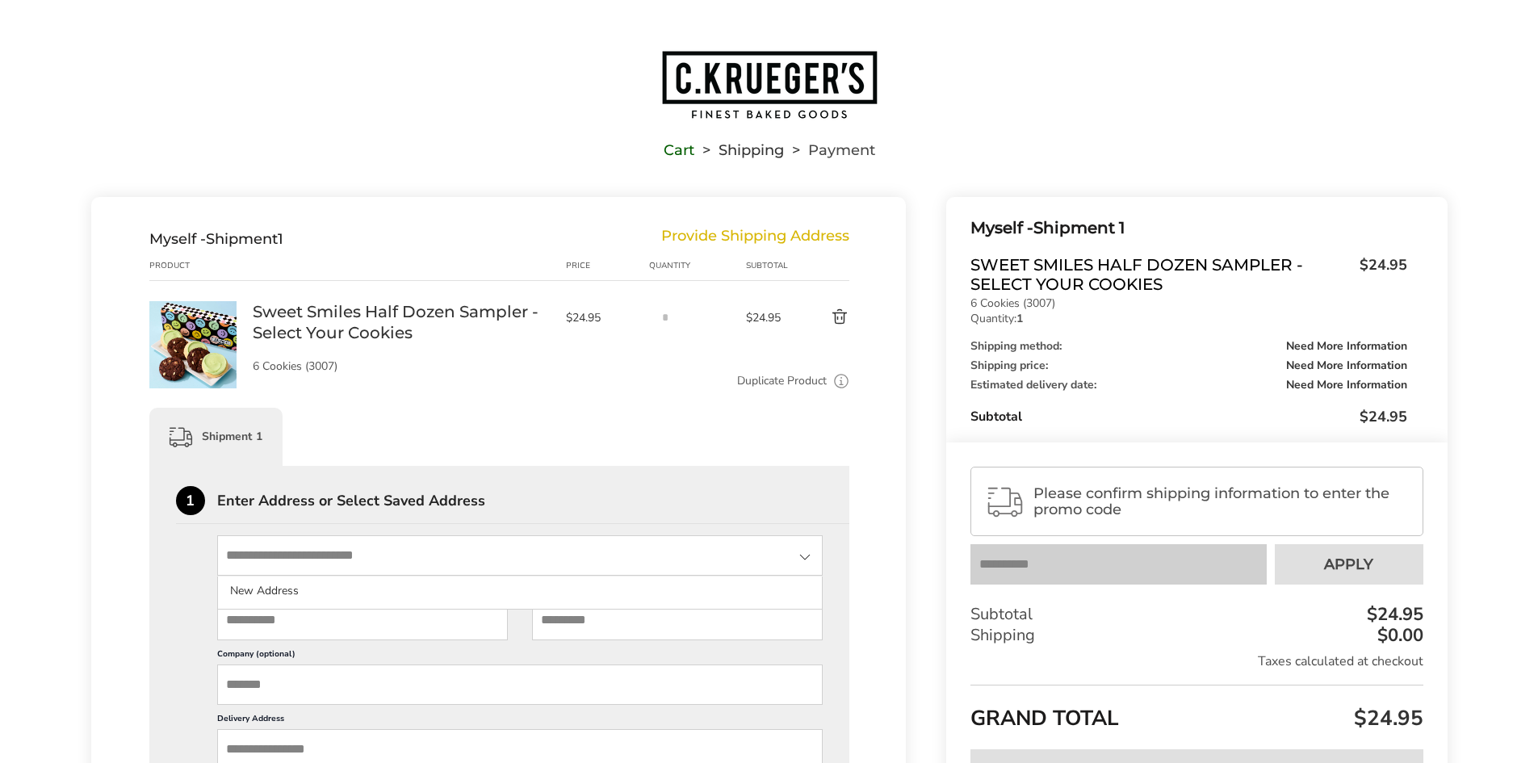
click at [616, 550] on input "State" at bounding box center [520, 555] width 606 height 40
click at [783, 73] on img "Go to home page" at bounding box center [769, 84] width 218 height 71
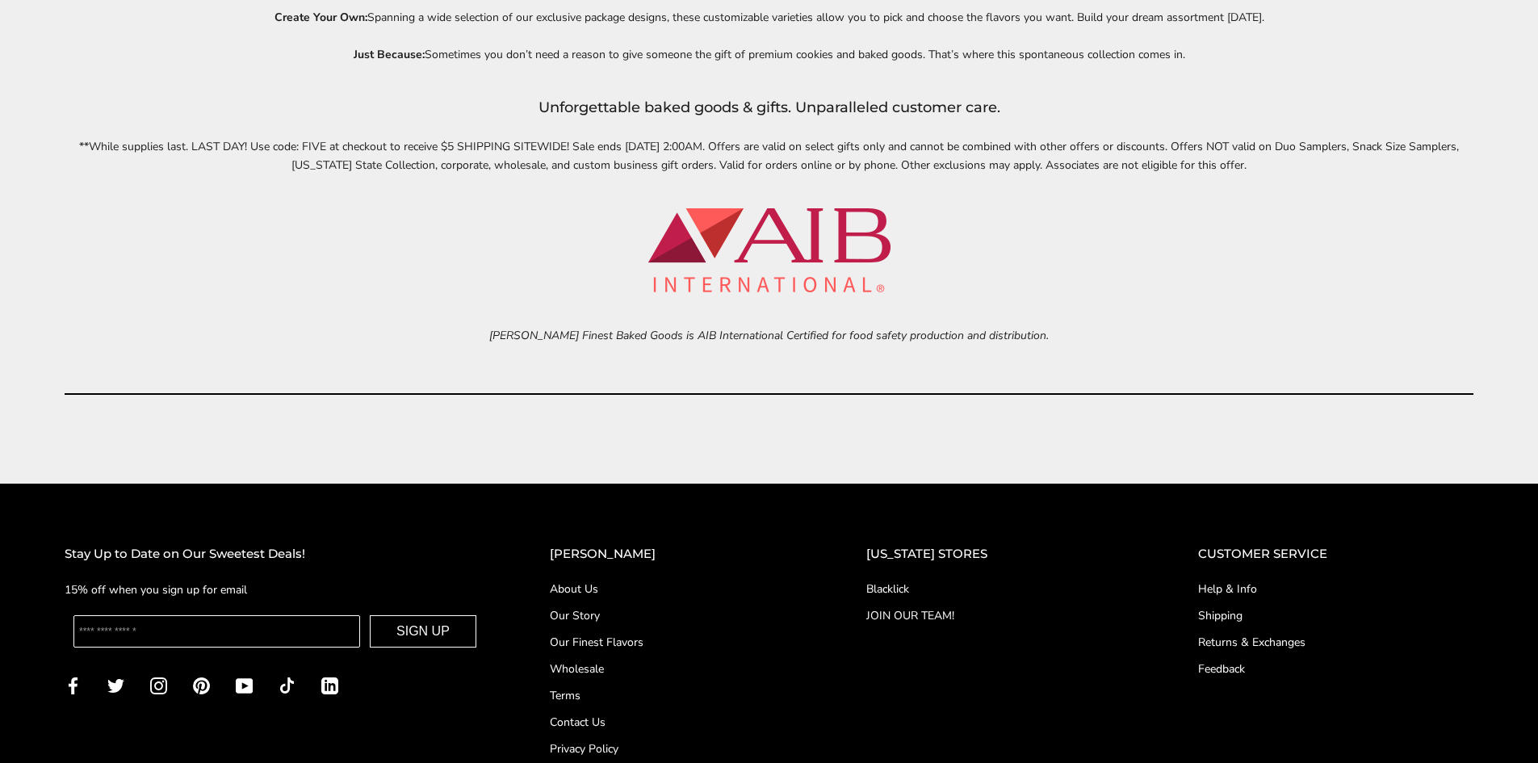
scroll to position [7335, 0]
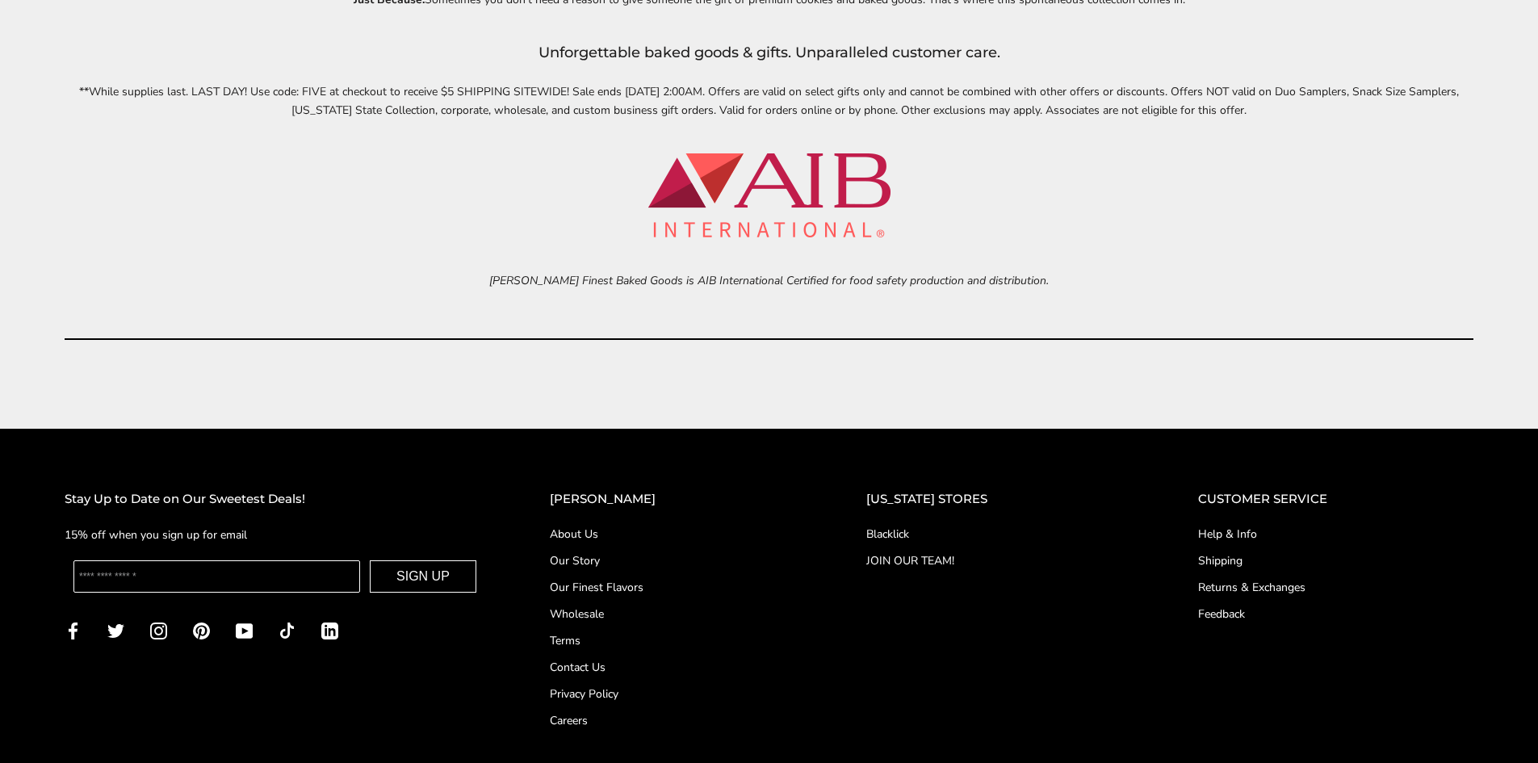
click at [648, 588] on link "Our Finest Flavors" at bounding box center [676, 587] width 252 height 17
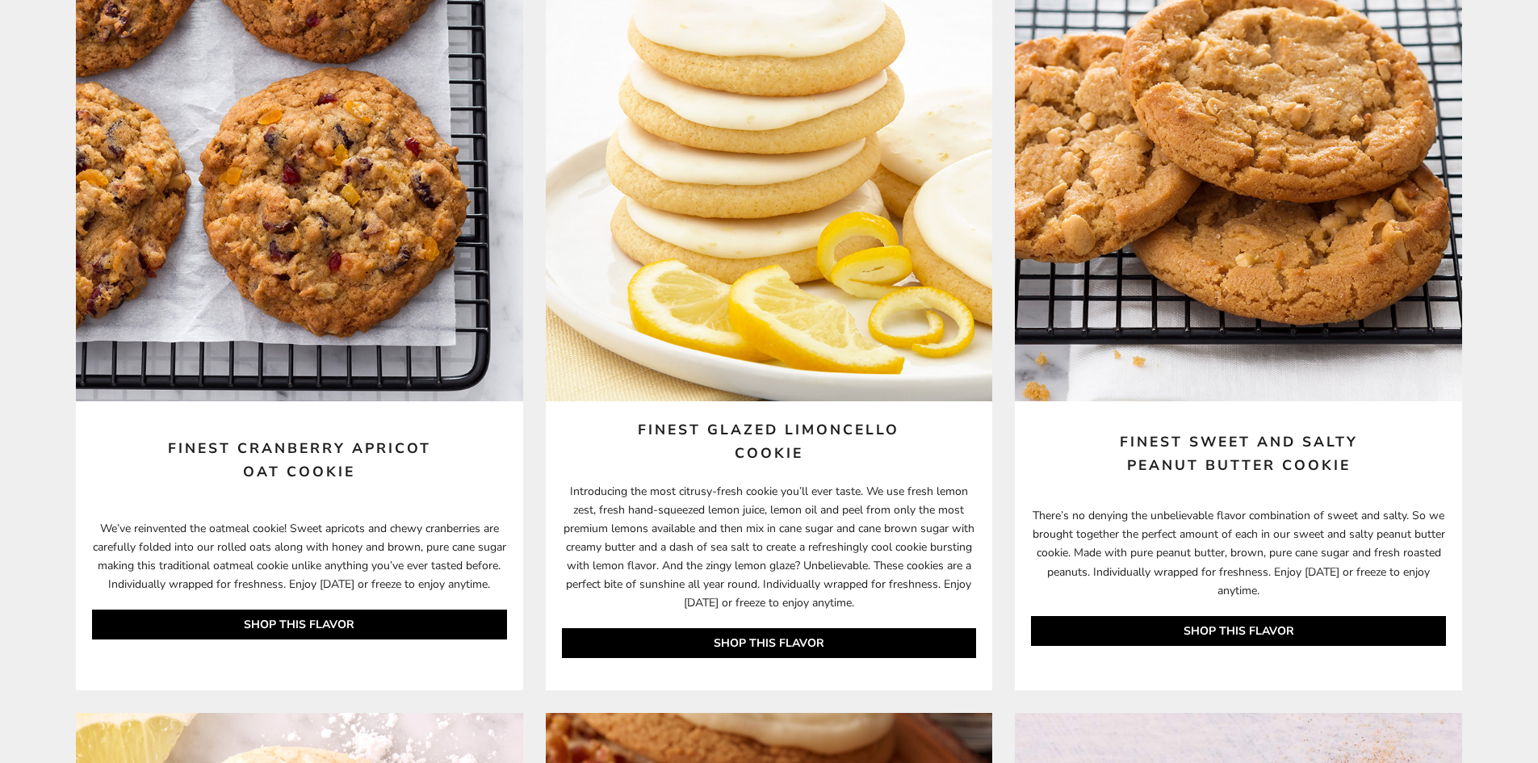
scroll to position [4848, 0]
